Goal: Task Accomplishment & Management: Complete application form

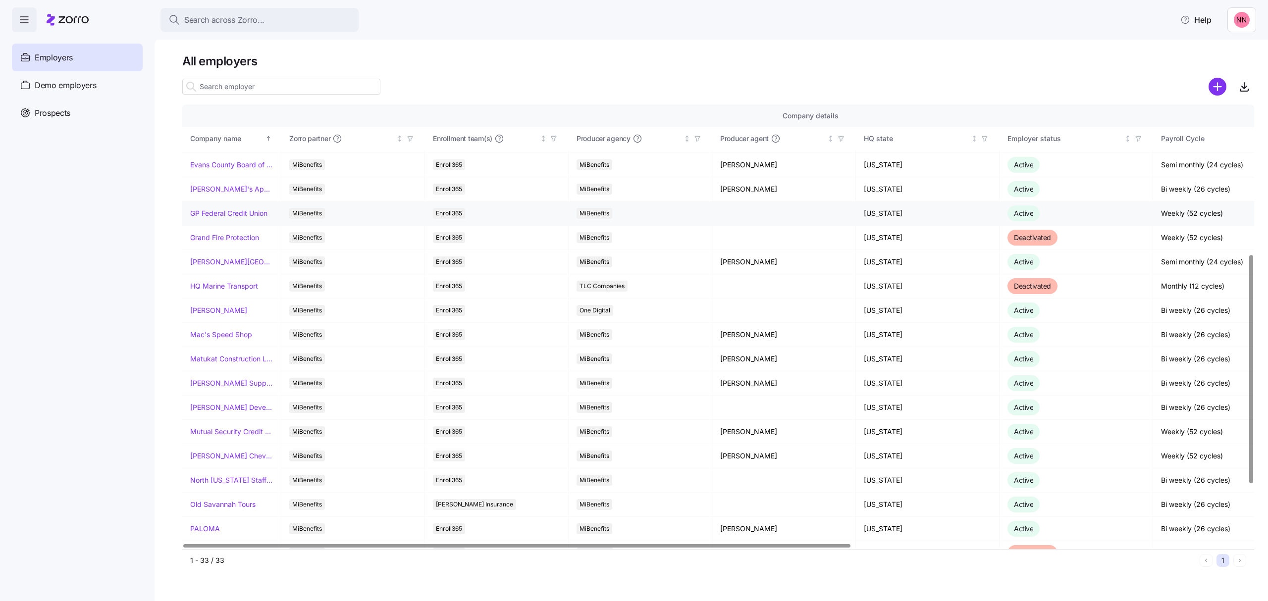
scroll to position [330, 0]
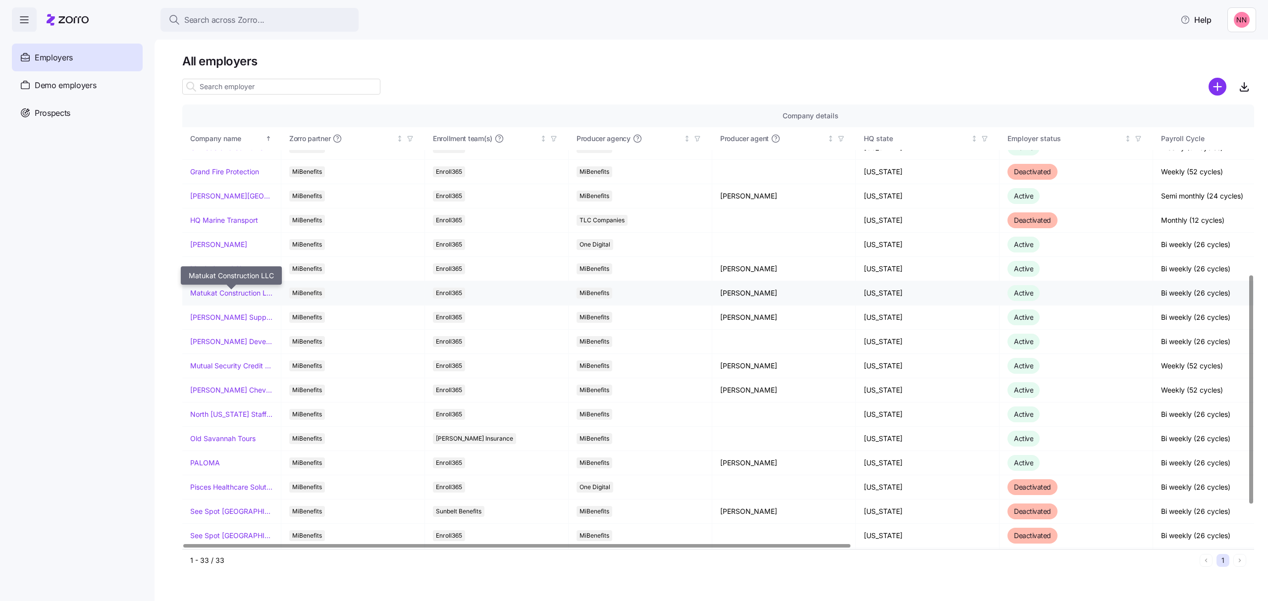
click at [232, 296] on link "Matukat Construction LLC" at bounding box center [231, 293] width 83 height 10
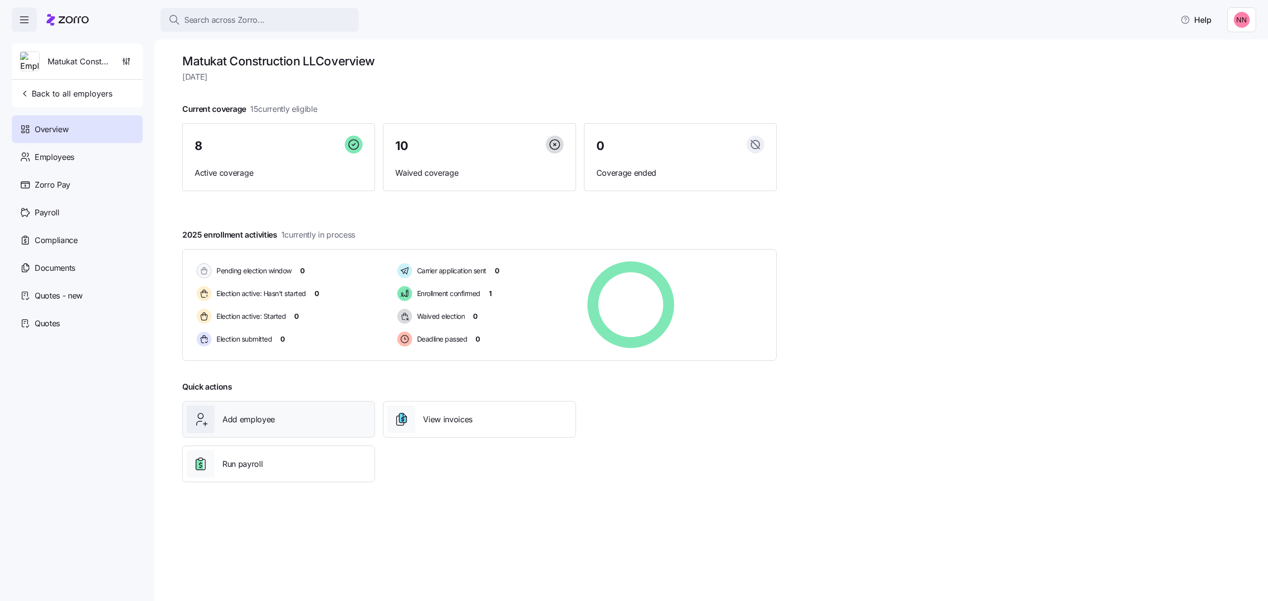
click at [285, 415] on div "Add employee" at bounding box center [279, 420] width 184 height 28
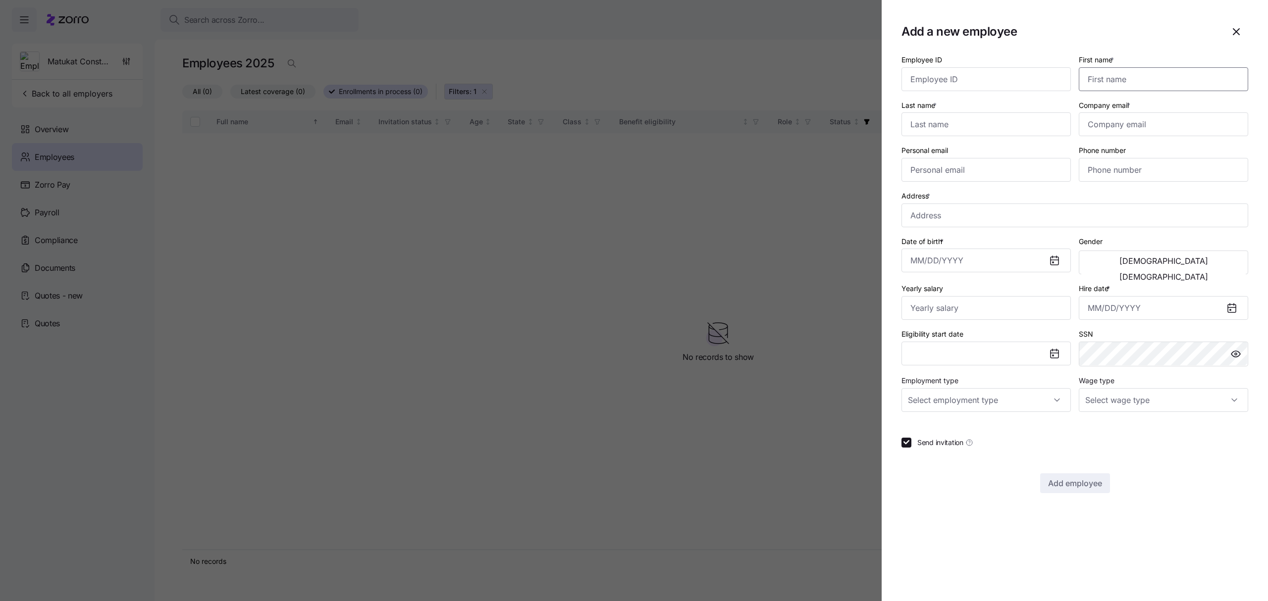
click at [1121, 79] on input "First name *" at bounding box center [1163, 79] width 169 height 24
type input "[PERSON_NAME]"
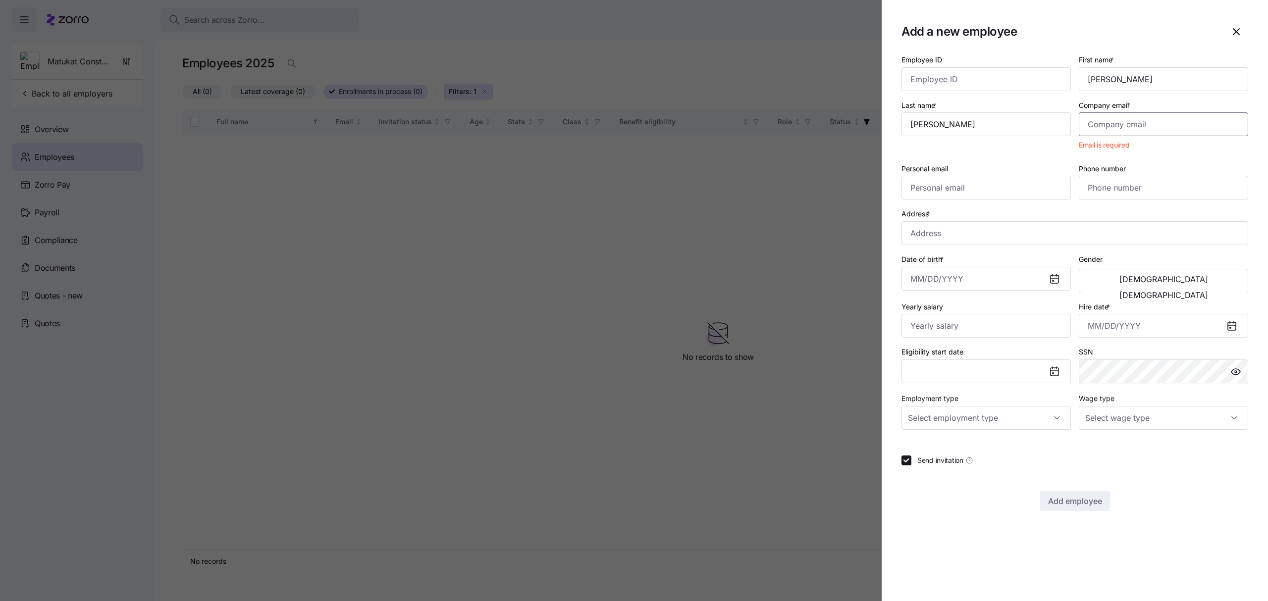
click at [1126, 124] on input "Company email *" at bounding box center [1163, 124] width 169 height 24
paste input "[PERSON_NAME][EMAIL_ADDRESS][PERSON_NAME][DOMAIN_NAME]"
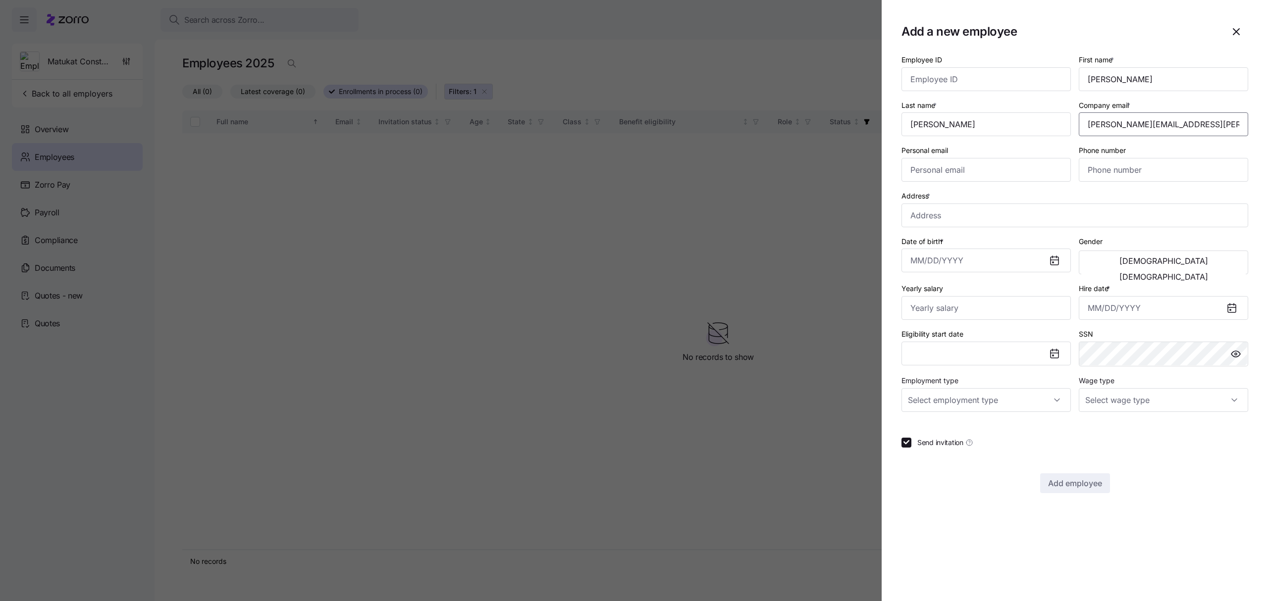
type input "[PERSON_NAME][EMAIL_ADDRESS][PERSON_NAME][DOMAIN_NAME]"
click at [922, 169] on input "Personal email" at bounding box center [985, 170] width 169 height 24
paste input "[EMAIL_ADDRESS][DOMAIN_NAME]"
type input "[EMAIL_ADDRESS][DOMAIN_NAME]"
click at [1133, 172] on input "Phone number" at bounding box center [1163, 170] width 169 height 24
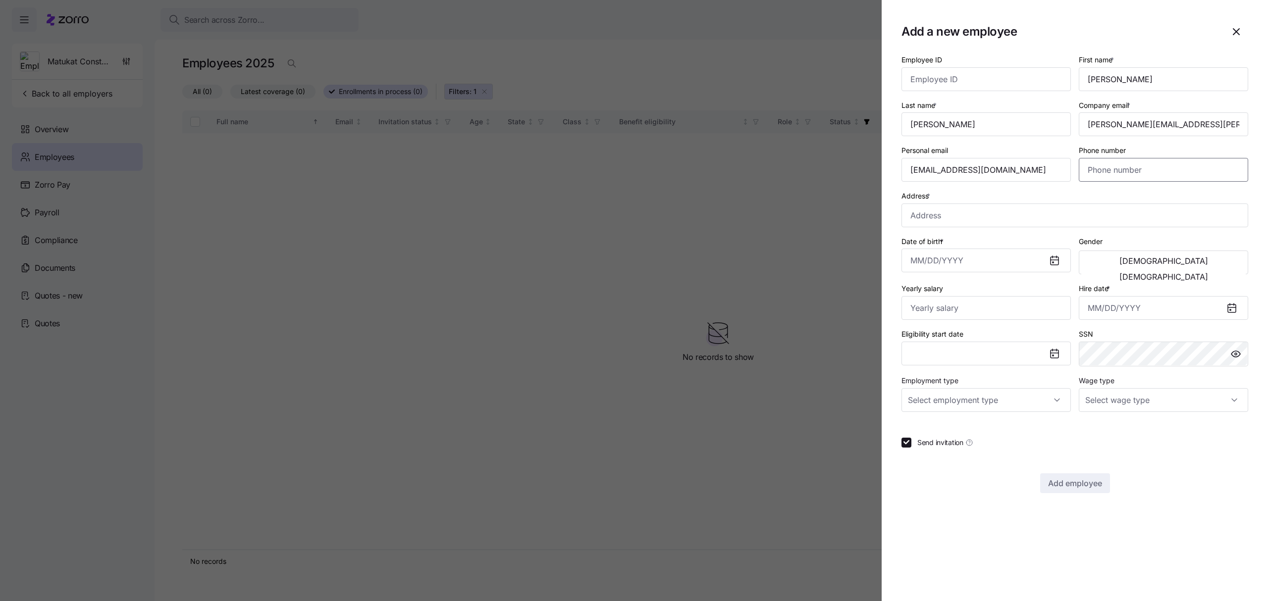
paste input "[PHONE_NUMBER]"
type input "[PHONE_NUMBER]"
click at [1017, 216] on input "Address *" at bounding box center [1074, 216] width 347 height 24
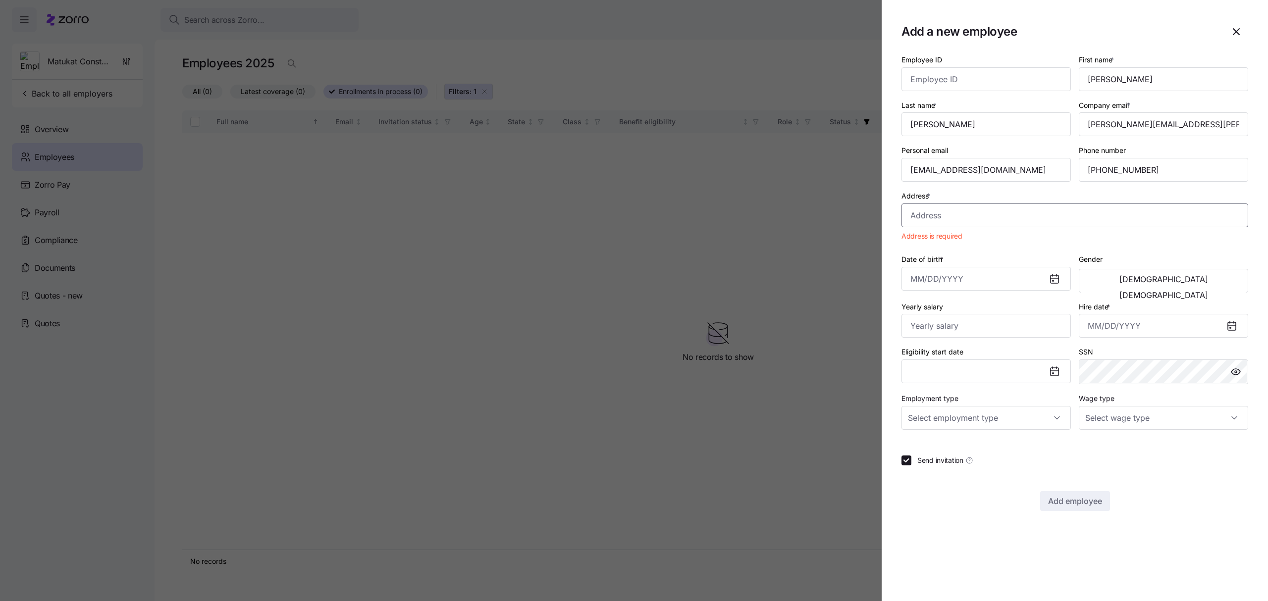
click at [987, 222] on input "Address *" at bounding box center [1074, 216] width 347 height 24
paste input "[STREET_ADDRESS][PERSON_NAME]"
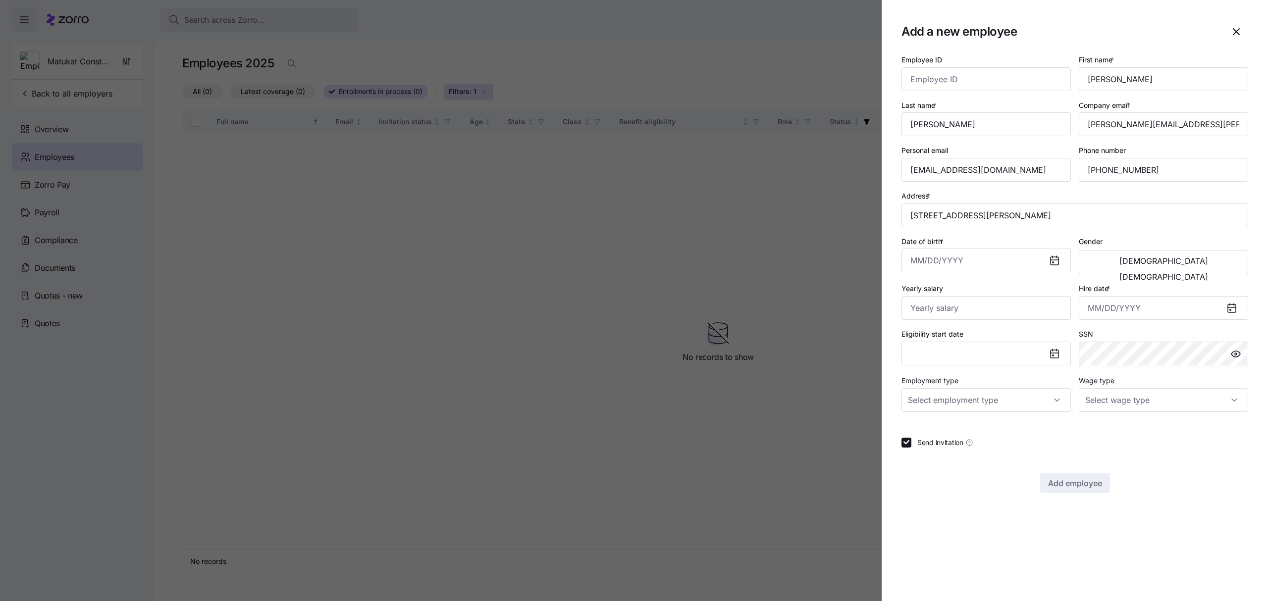
type input "[STREET_ADDRESS][PERSON_NAME]"
click at [952, 263] on input "Date of birth *" at bounding box center [985, 261] width 169 height 24
paste input "[DATE]"
type input "[DATE]"
click at [1124, 264] on span "[DEMOGRAPHIC_DATA]" at bounding box center [1163, 261] width 89 height 8
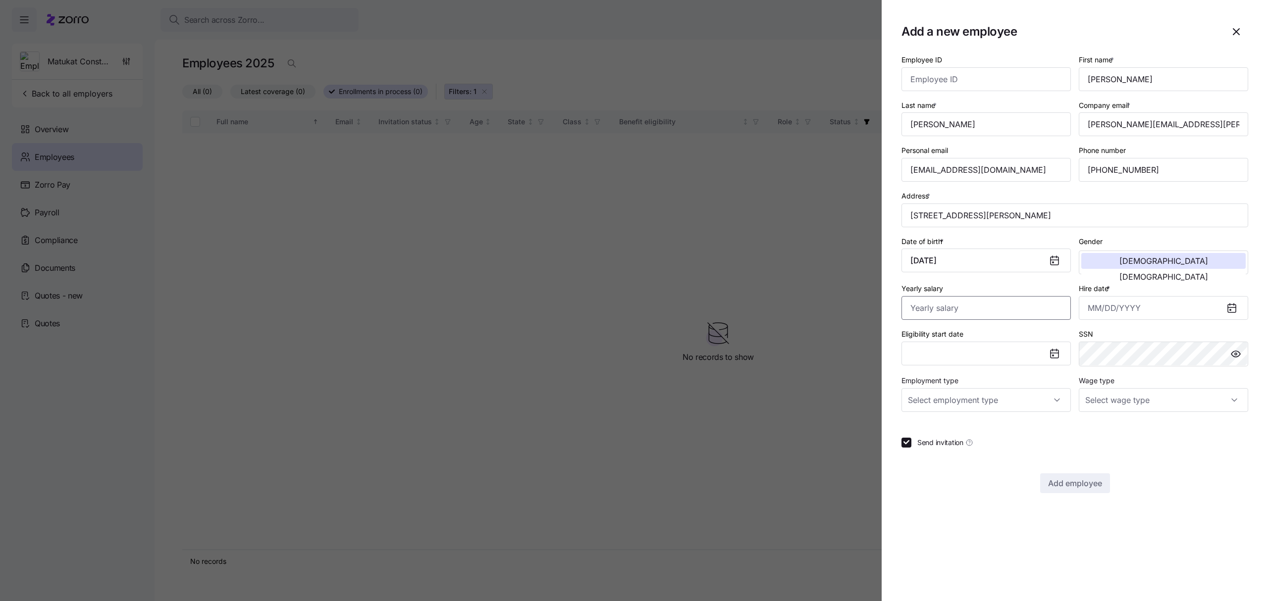
click at [983, 309] on input "Yearly salary" at bounding box center [985, 308] width 169 height 24
click at [955, 314] on input "Yearly salary" at bounding box center [985, 308] width 169 height 24
type input "$50,000"
click at [1140, 310] on input "Hire date *" at bounding box center [1163, 308] width 169 height 24
click at [1102, 347] on icon "button" at bounding box center [1099, 344] width 11 height 11
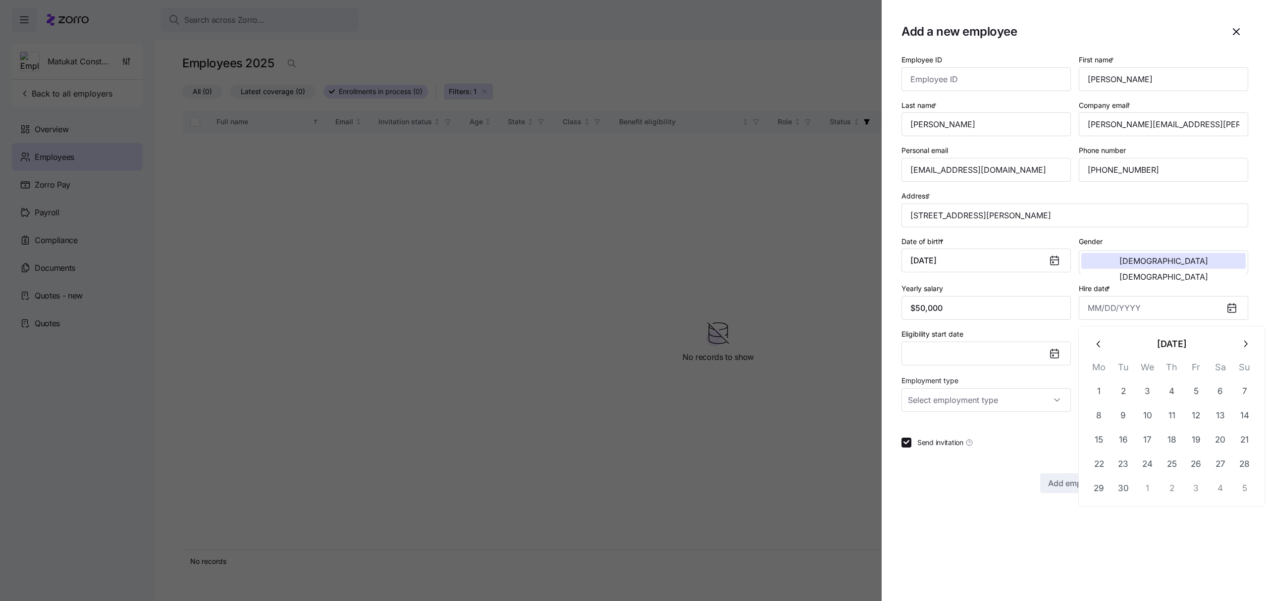
click at [1102, 347] on icon "button" at bounding box center [1099, 344] width 11 height 11
click at [1104, 486] on button "23" at bounding box center [1099, 489] width 24 height 24
type input "[DATE]"
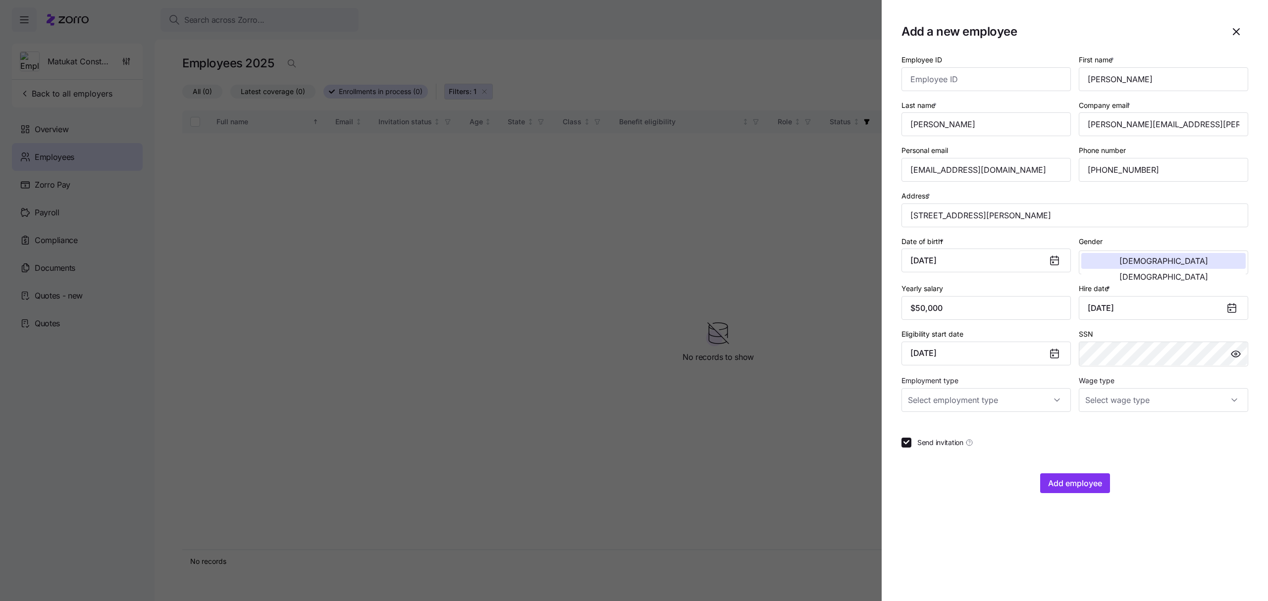
click at [1053, 354] on icon at bounding box center [1054, 354] width 8 height 8
click at [1021, 354] on button "[DATE]" at bounding box center [985, 354] width 169 height 24
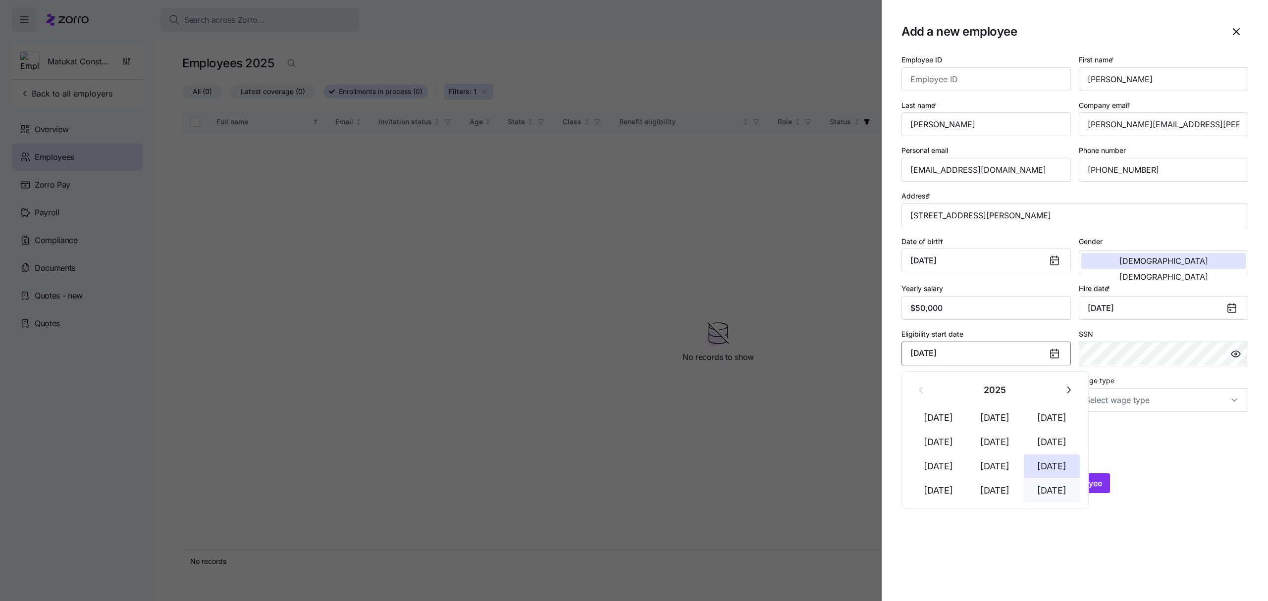
click at [1055, 492] on button "[DATE]" at bounding box center [1052, 491] width 56 height 24
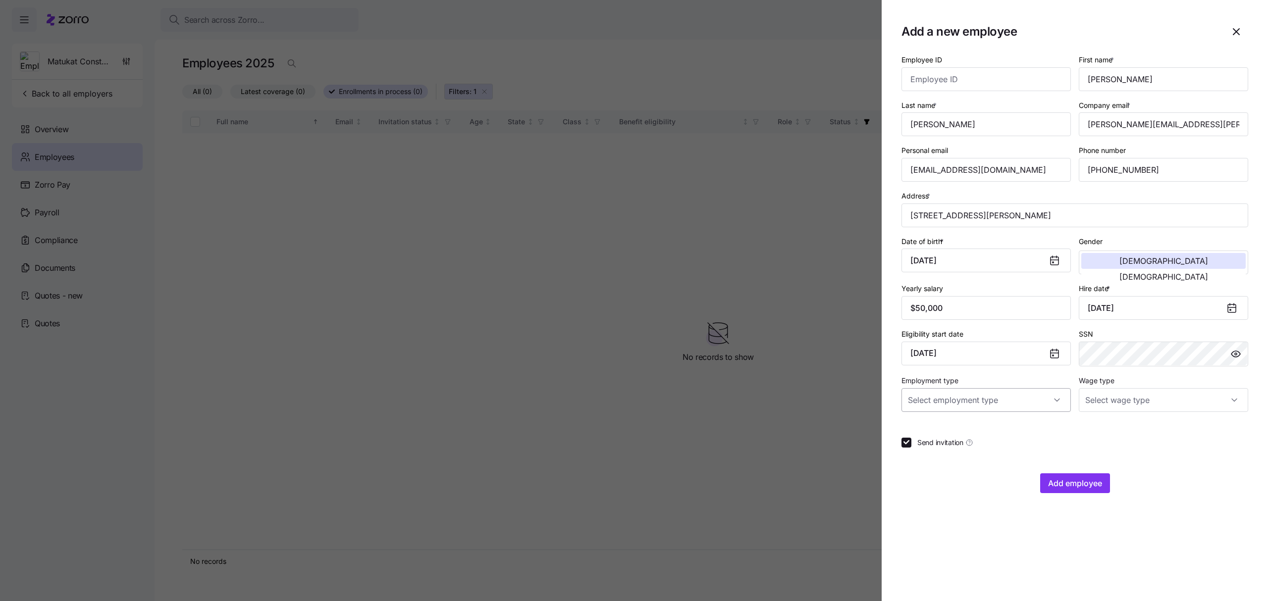
click at [1055, 402] on input "Employment type" at bounding box center [985, 400] width 169 height 24
click at [946, 426] on div "Full Time" at bounding box center [985, 432] width 161 height 21
type input "Full Time"
click at [1237, 398] on input "Wage type" at bounding box center [1163, 400] width 169 height 24
click at [1114, 429] on div "Salary" at bounding box center [1163, 432] width 161 height 21
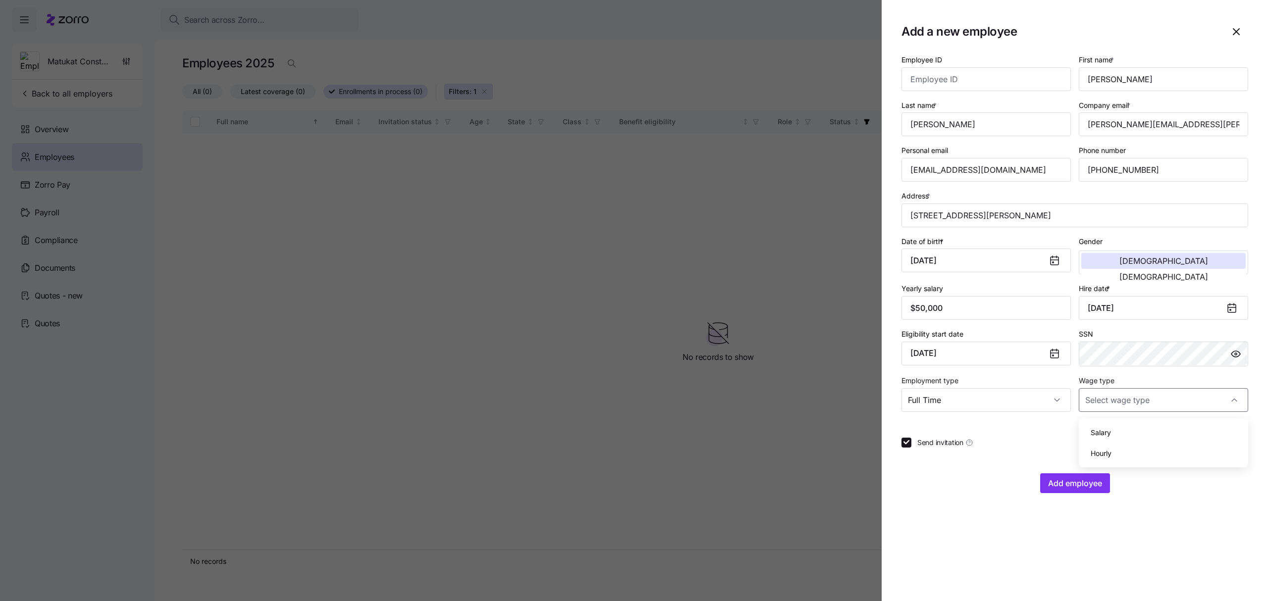
type input "Salary"
drag, startPoint x: 1204, startPoint y: 124, endPoint x: 1082, endPoint y: 130, distance: 122.5
click at [1082, 130] on input "[PERSON_NAME][EMAIL_ADDRESS][PERSON_NAME][DOMAIN_NAME]" at bounding box center [1163, 124] width 169 height 24
click at [1075, 484] on span "Add employee" at bounding box center [1075, 483] width 54 height 12
